Goal: Check status: Check status

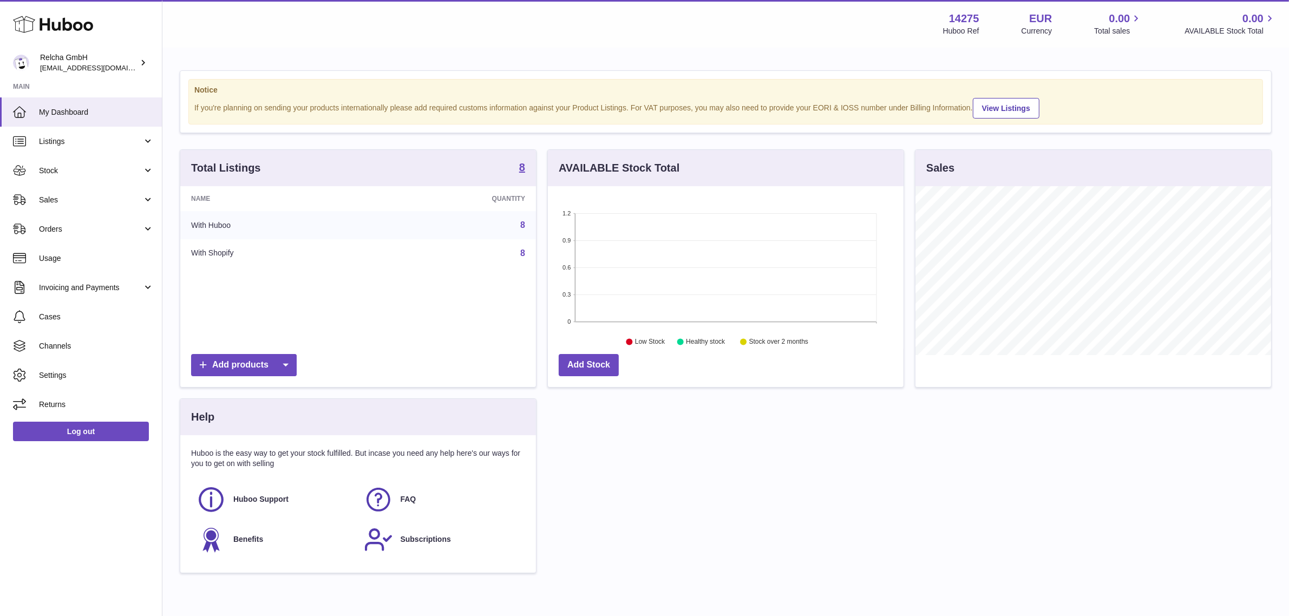
scroll to position [168, 356]
click at [122, 176] on link "Stock" at bounding box center [81, 170] width 162 height 29
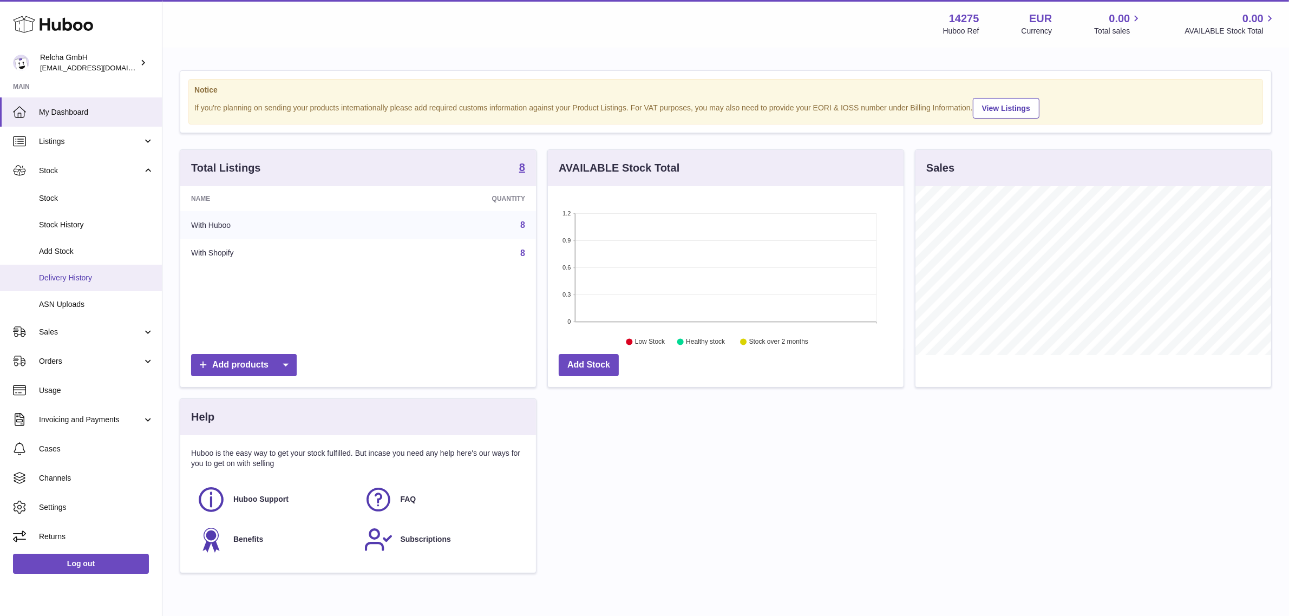
click at [76, 269] on link "Delivery History" at bounding box center [81, 278] width 162 height 27
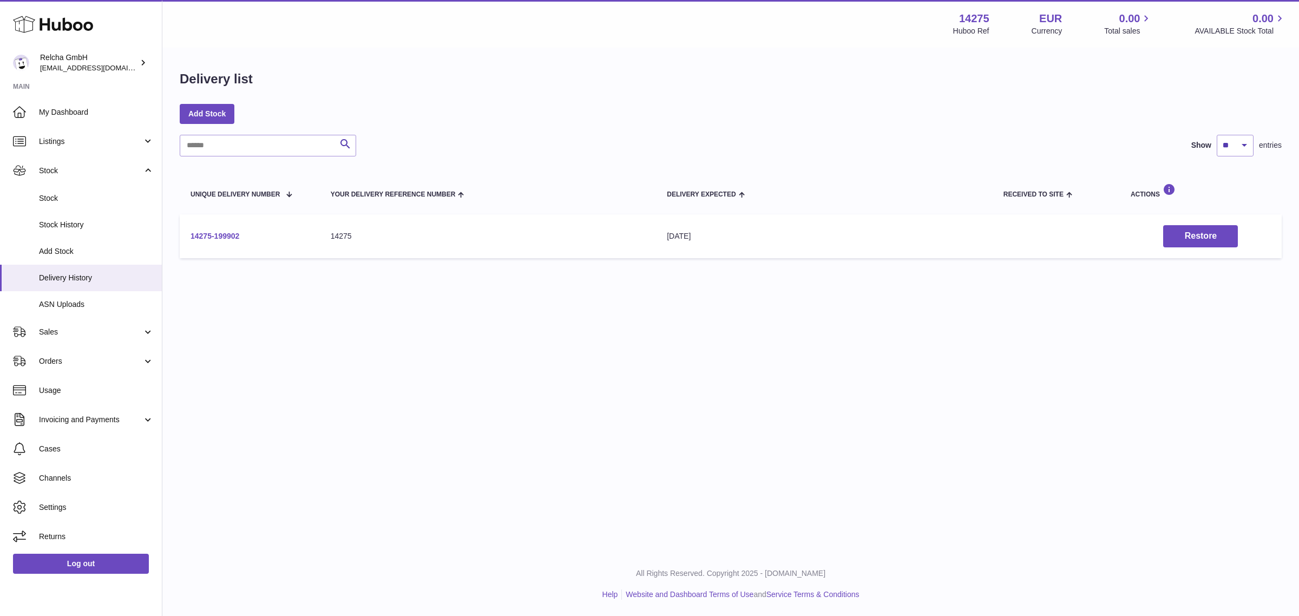
click at [234, 237] on link "14275-199902" at bounding box center [215, 236] width 49 height 9
